Goal: Check status: Check status

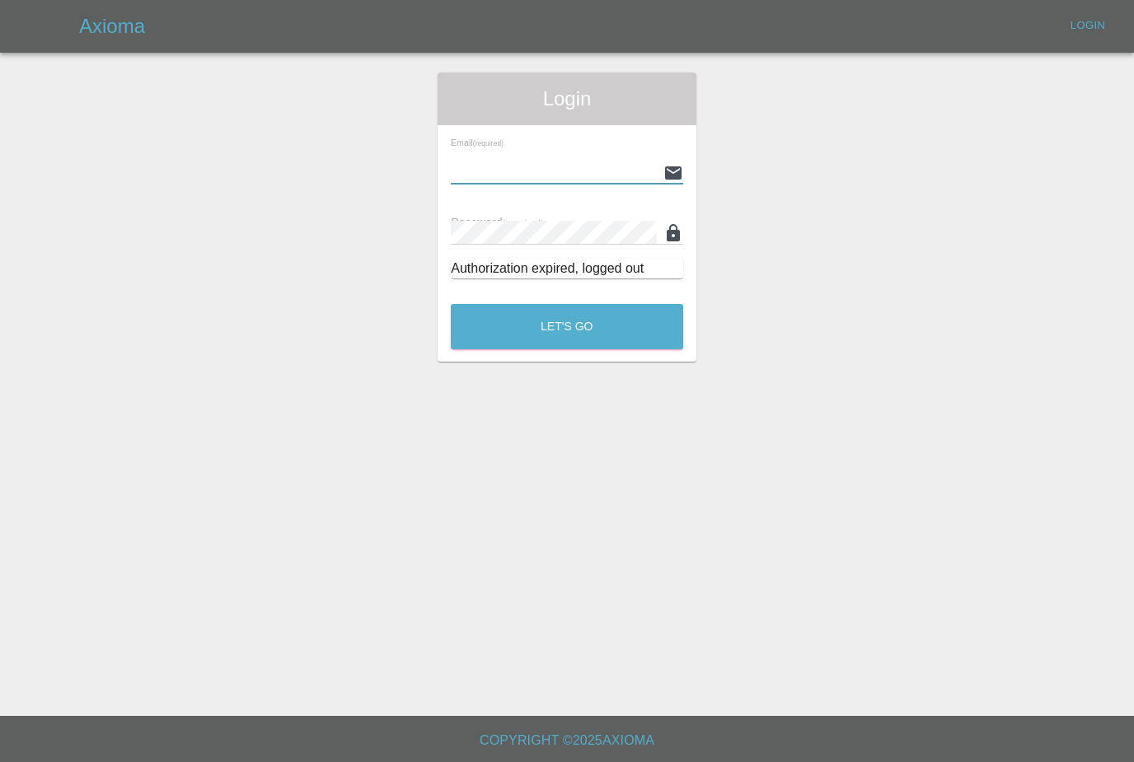
type input "[PERSON_NAME][EMAIL_ADDRESS][PERSON_NAME][DOMAIN_NAME]"
click at [567, 326] on button "Let's Go" at bounding box center [567, 326] width 232 height 45
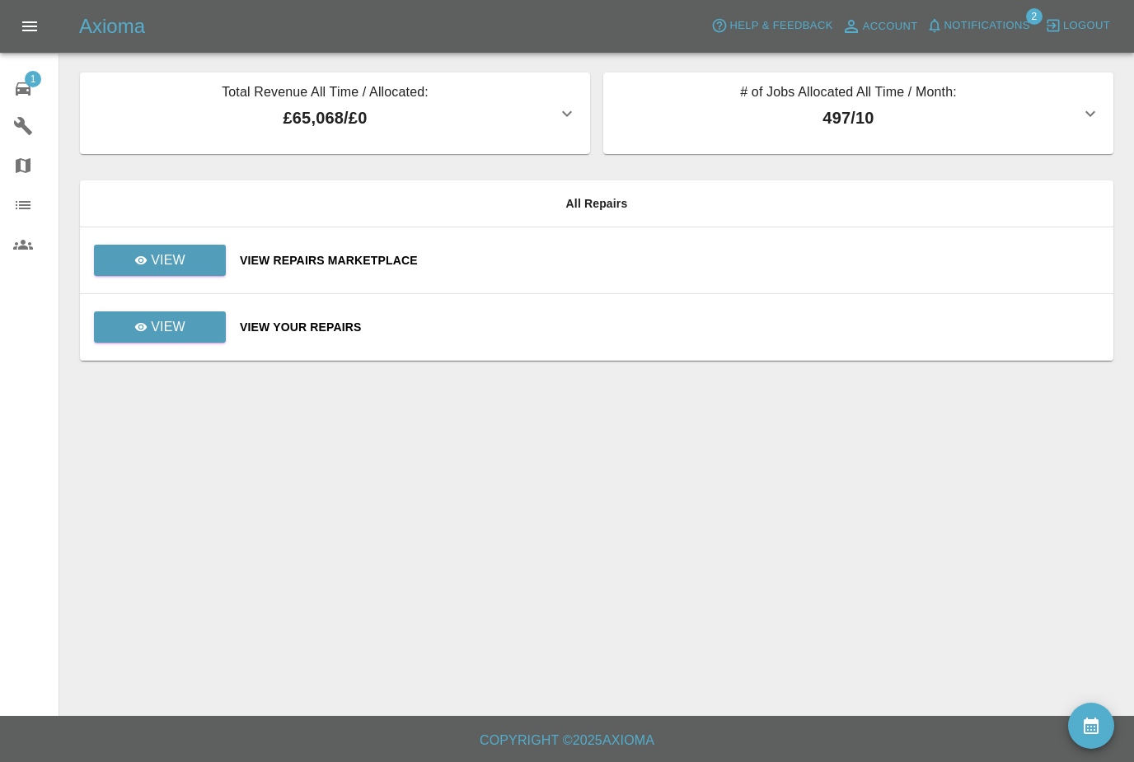
click at [1009, 22] on span "Notifications" at bounding box center [987, 25] width 86 height 19
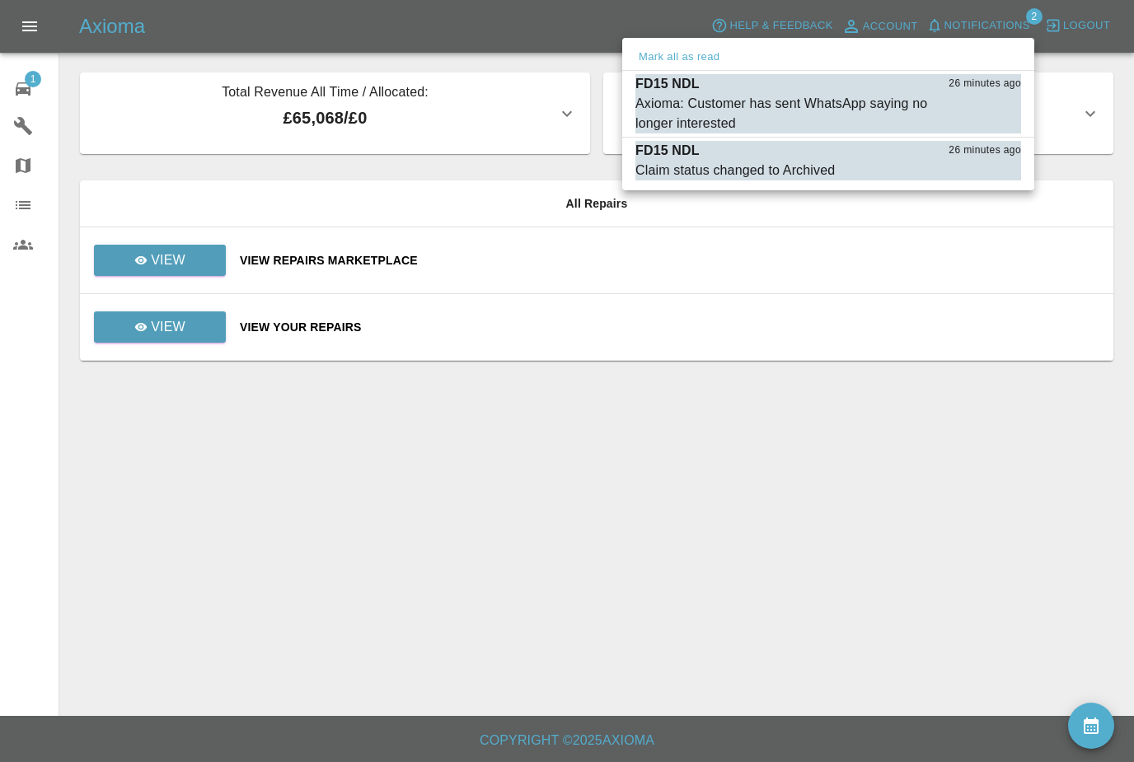
click at [892, 111] on div "Axioma: Customer has sent WhatsApp saying no longer interested" at bounding box center [786, 114] width 303 height 40
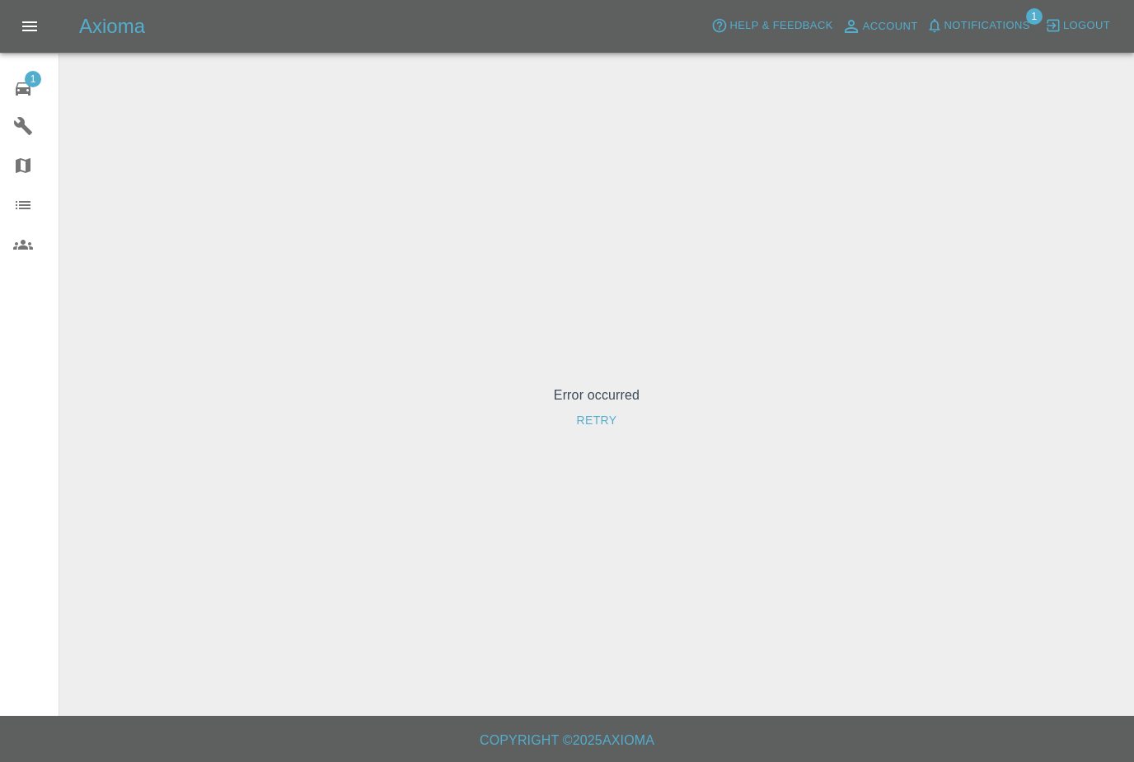
click at [1025, 18] on span "Notifications" at bounding box center [987, 25] width 86 height 19
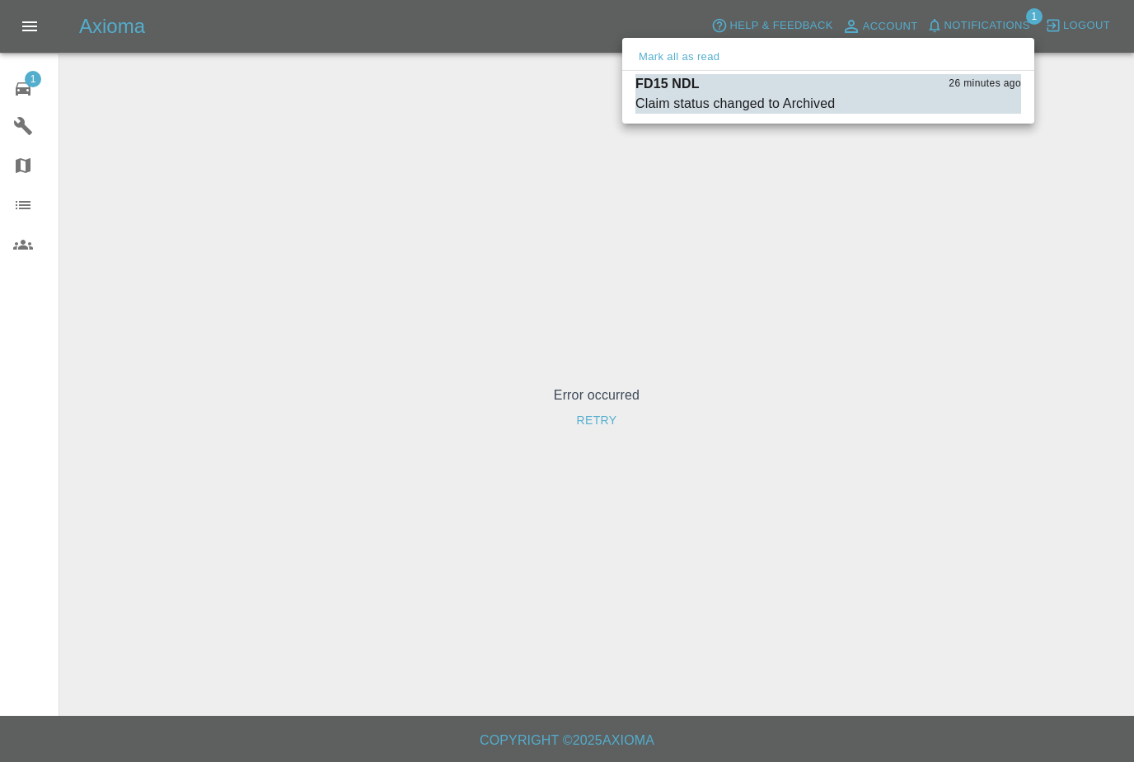
click at [900, 104] on span "Claim status changed to Archived" at bounding box center [786, 104] width 303 height 20
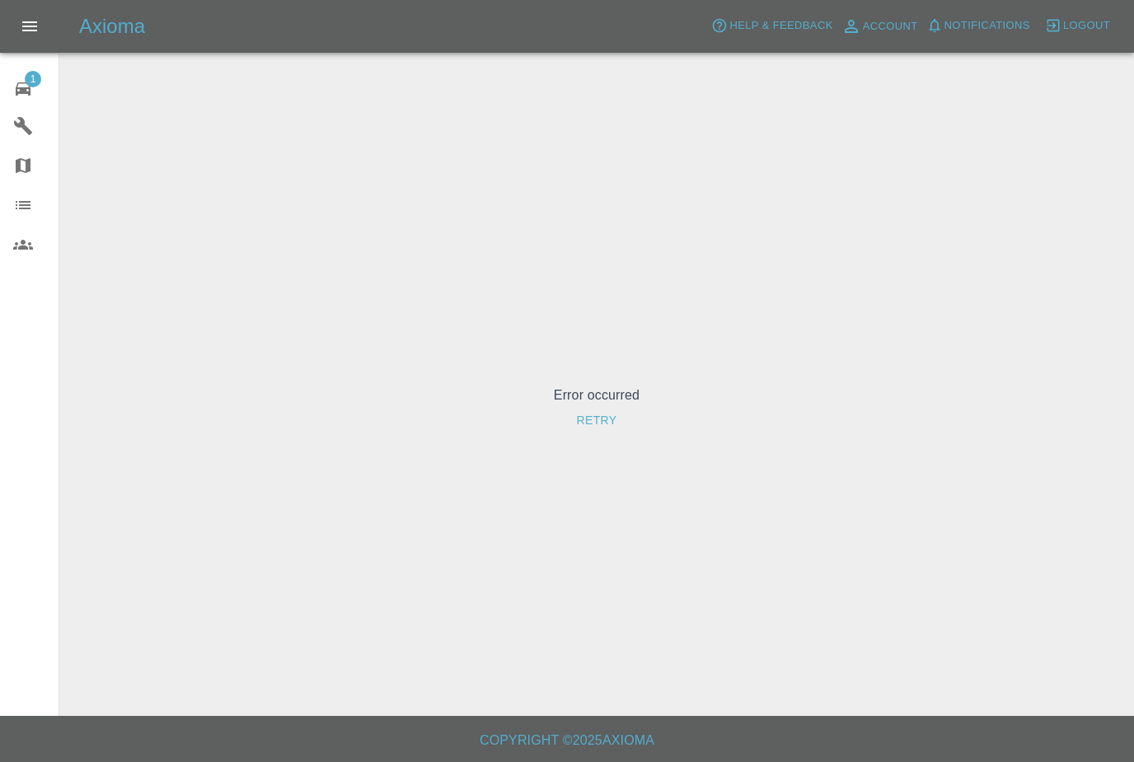
click at [23, 92] on icon at bounding box center [23, 88] width 15 height 13
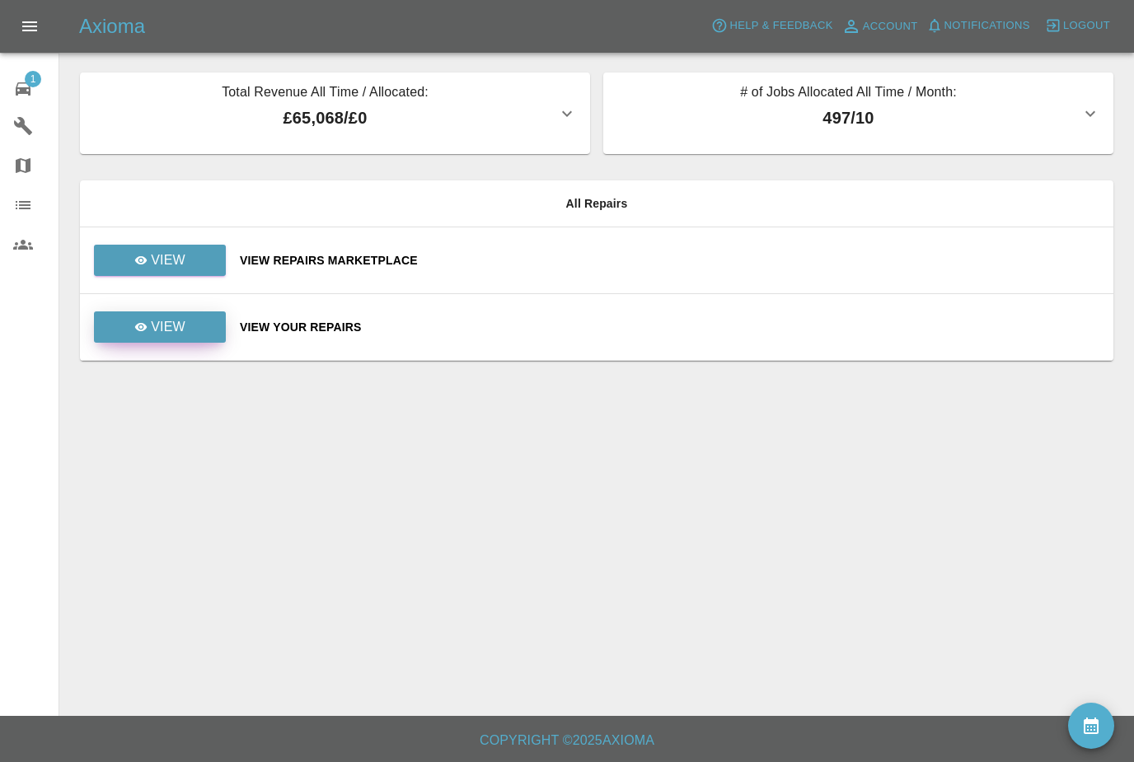
click at [169, 328] on p "View" at bounding box center [168, 327] width 35 height 20
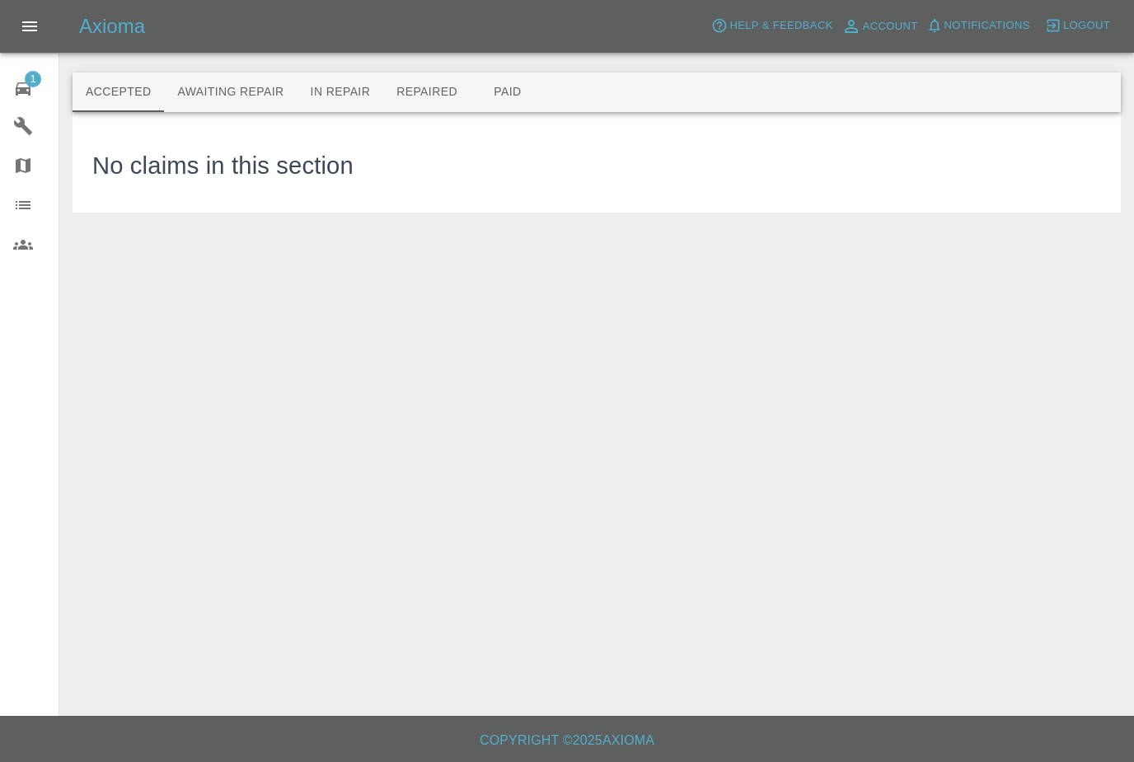
click at [239, 91] on button "Awaiting Repair" at bounding box center [230, 93] width 133 height 40
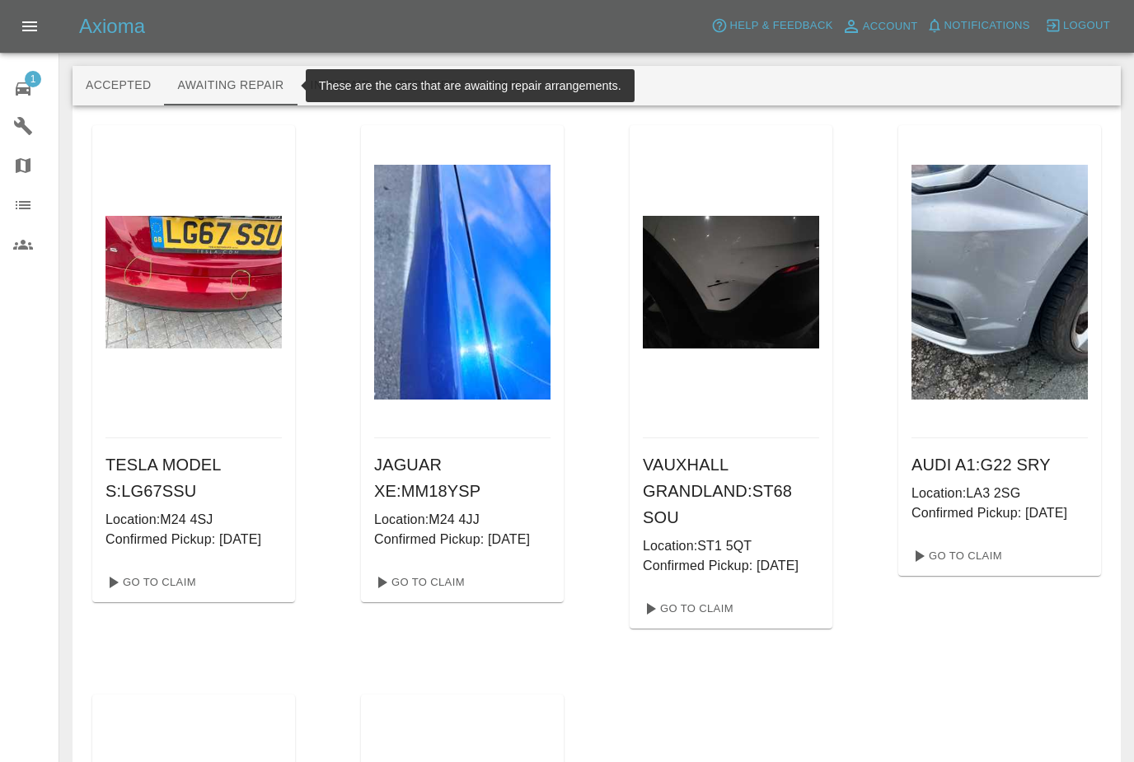
scroll to position [7, 0]
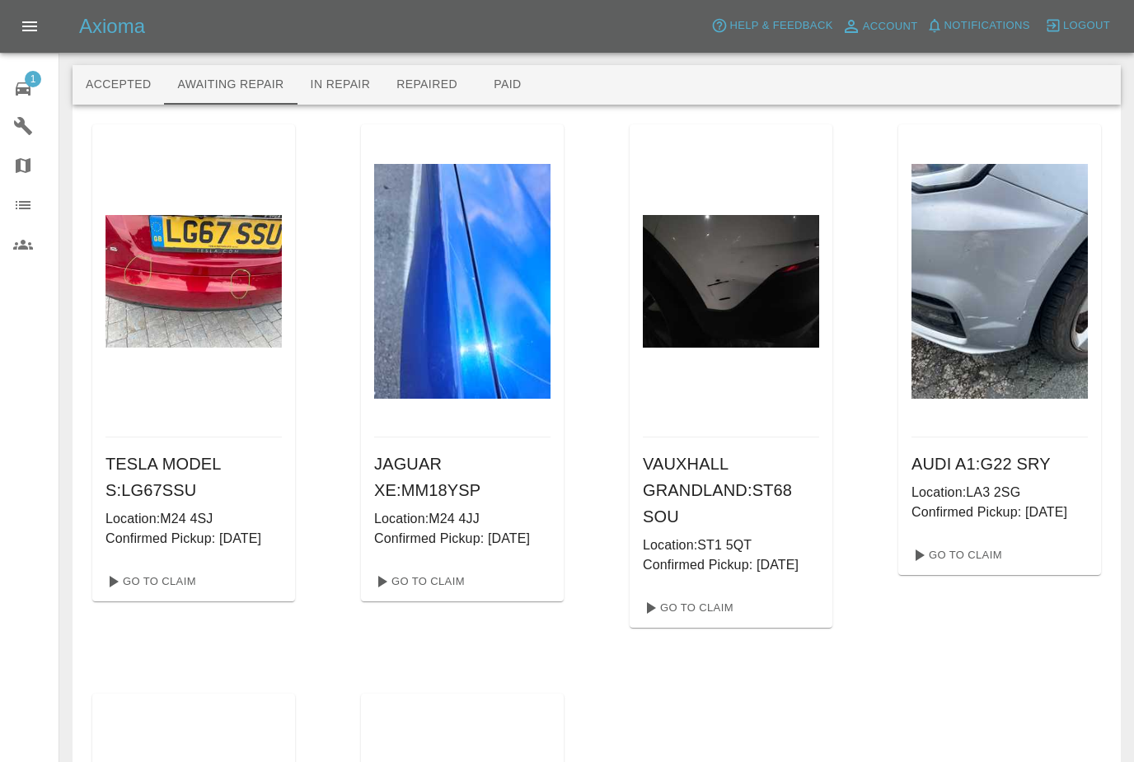
click at [32, 89] on icon at bounding box center [23, 89] width 20 height 20
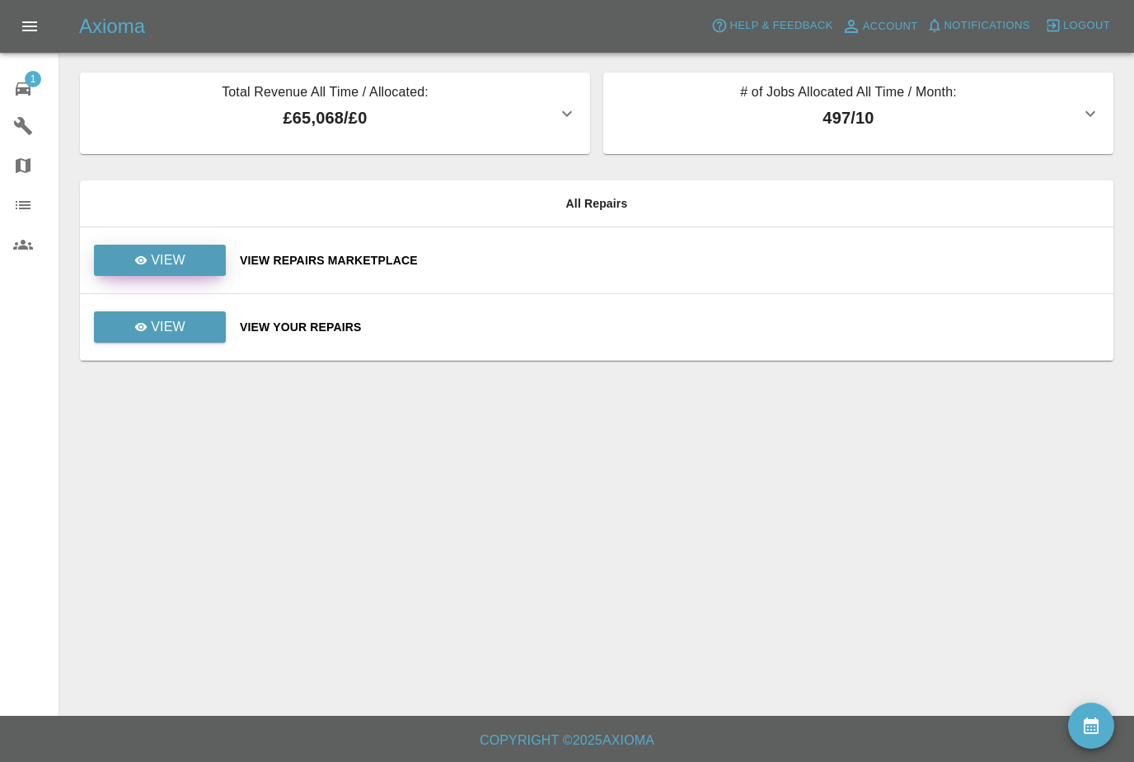
click at [188, 250] on link "View" at bounding box center [160, 260] width 132 height 31
